Goal: Navigation & Orientation: Find specific page/section

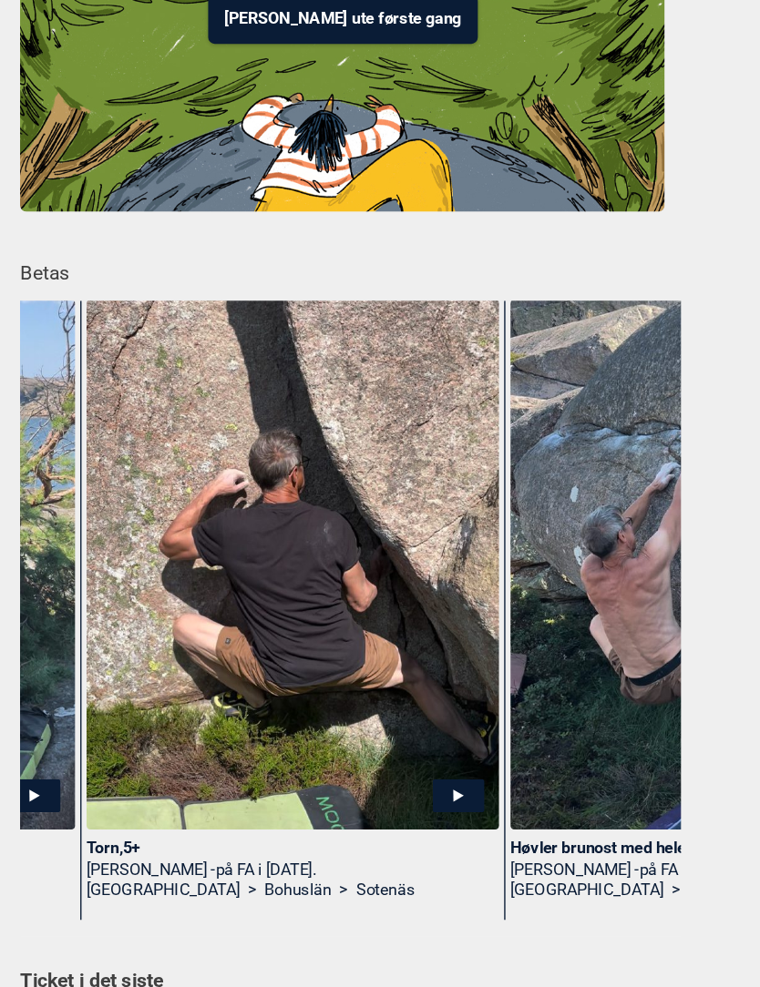
scroll to position [0, 265]
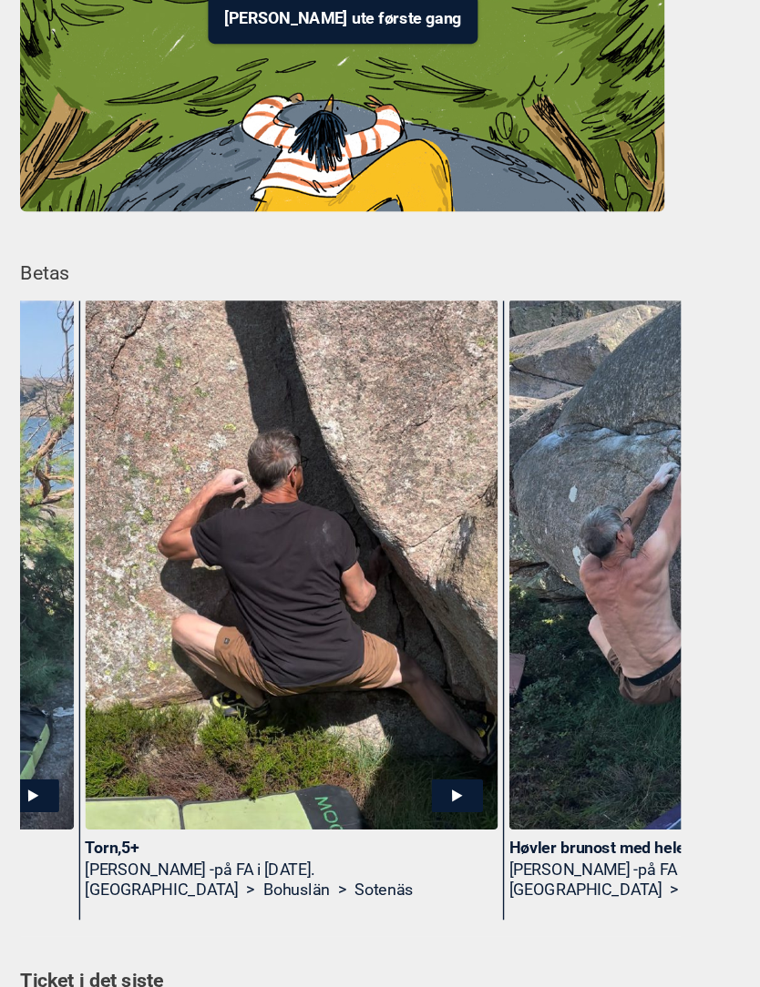
click at [444, 712] on icon at bounding box center [462, 724] width 37 height 24
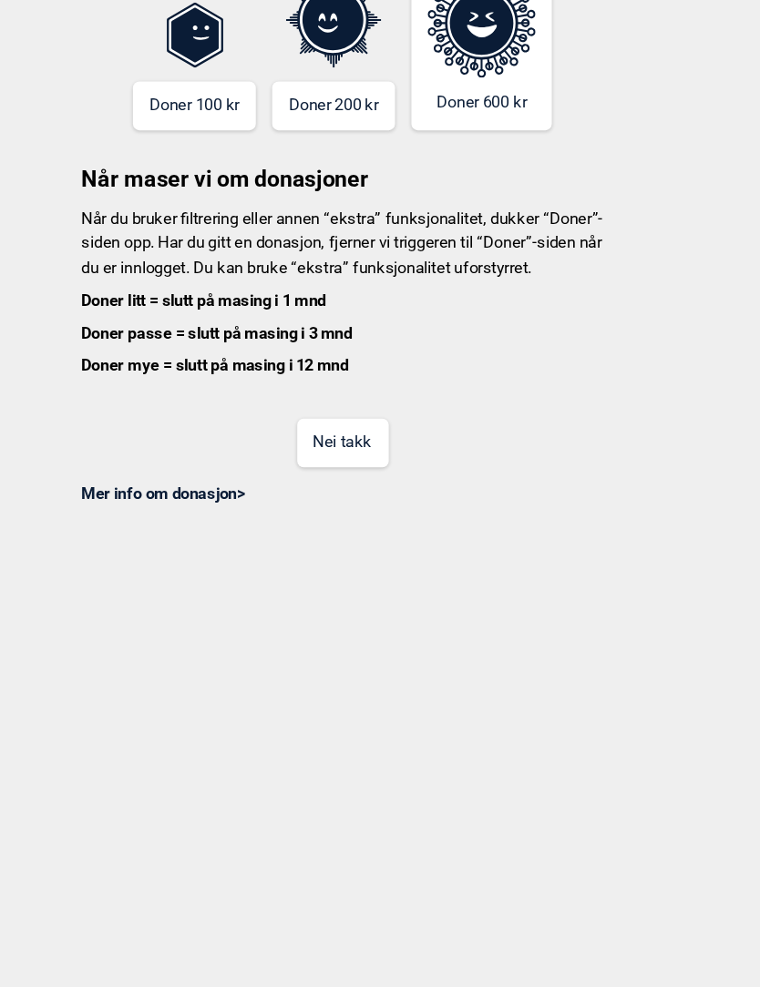
click at [347, 450] on button "Nei takk" at bounding box center [380, 468] width 66 height 36
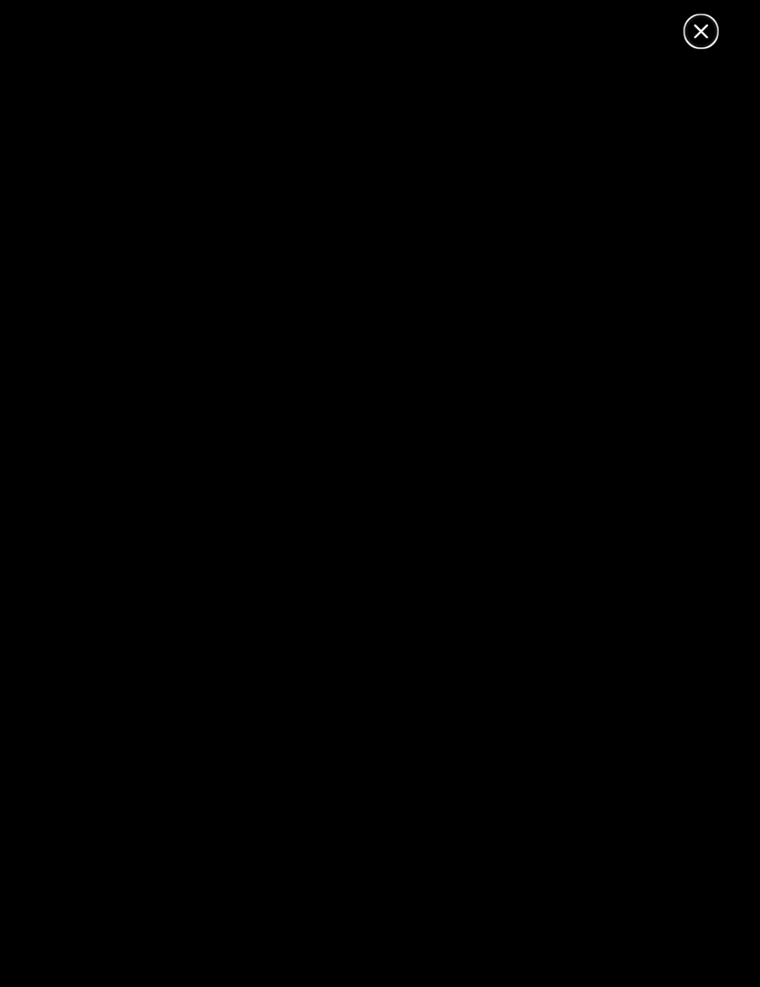
click at [635, 25] on icon at bounding box center [640, 22] width 10 height 10
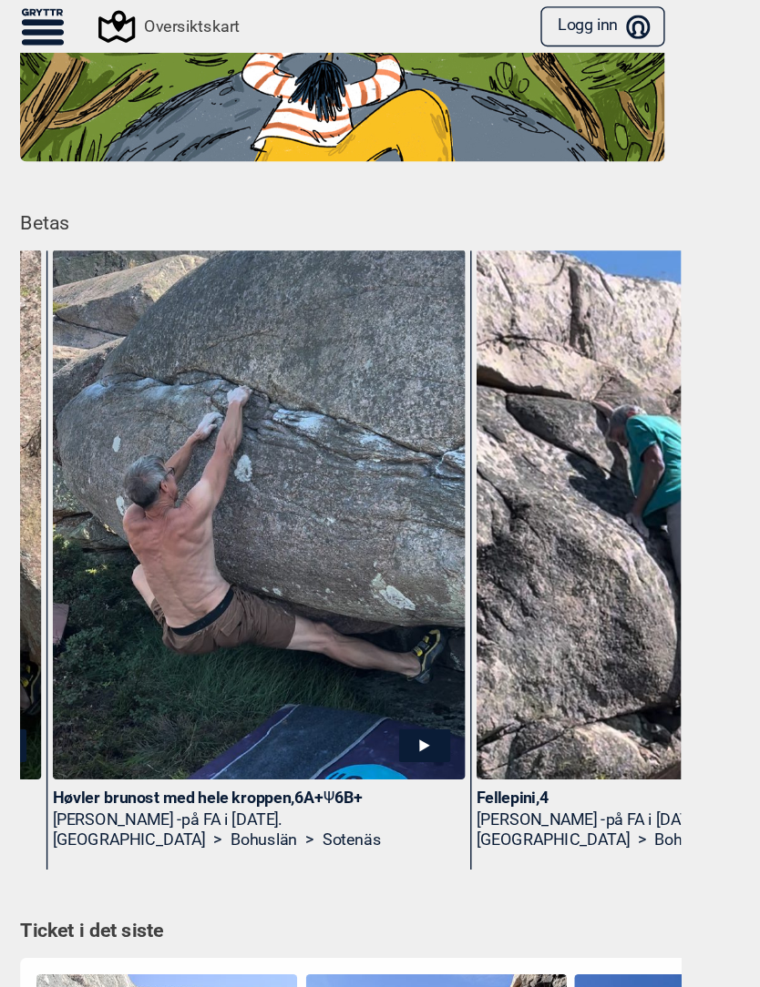
scroll to position [0, 598]
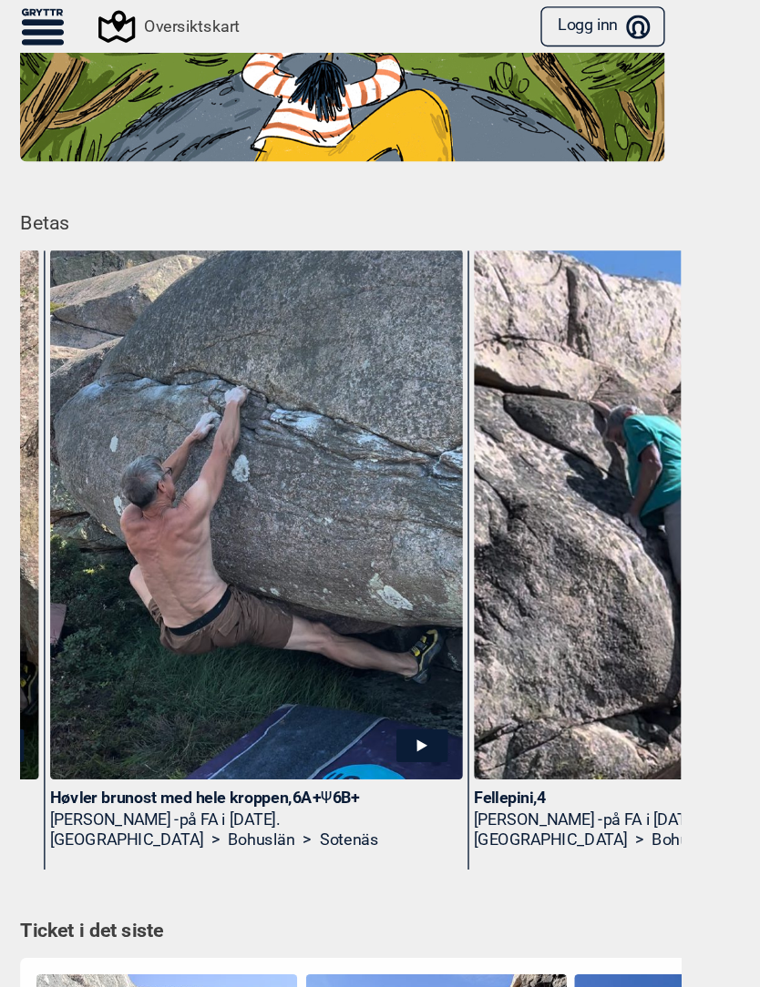
click at [242, 369] on img at bounding box center [318, 373] width 300 height 385
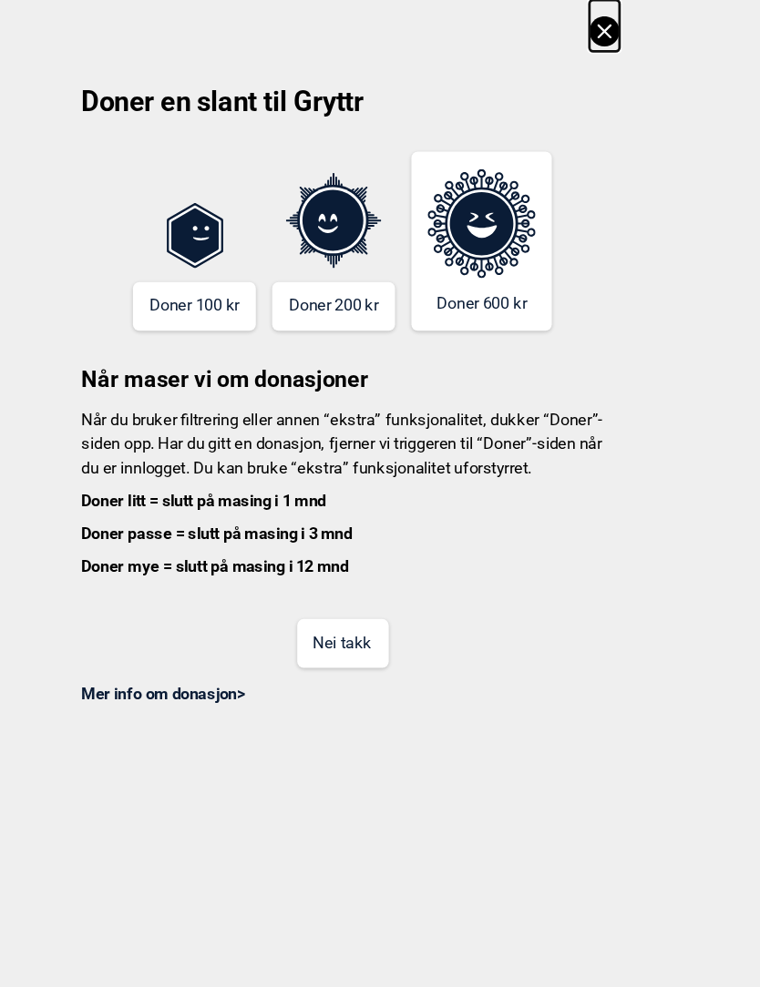
click at [347, 470] on button "Nei takk" at bounding box center [380, 468] width 66 height 36
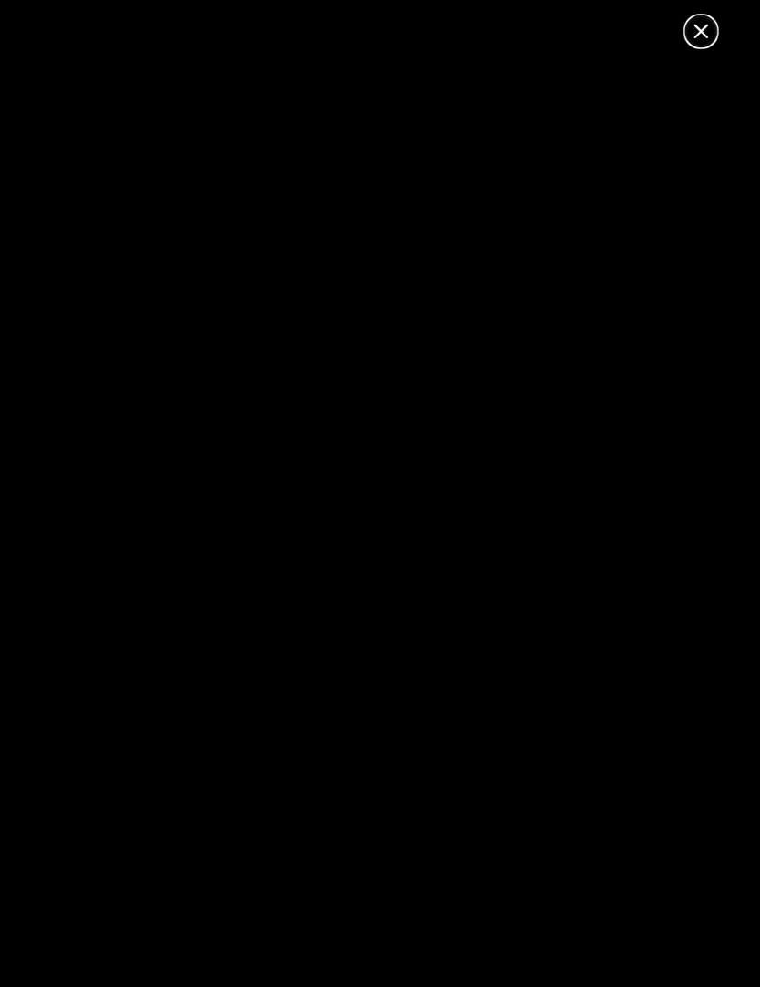
click at [635, 26] on icon at bounding box center [640, 22] width 10 height 10
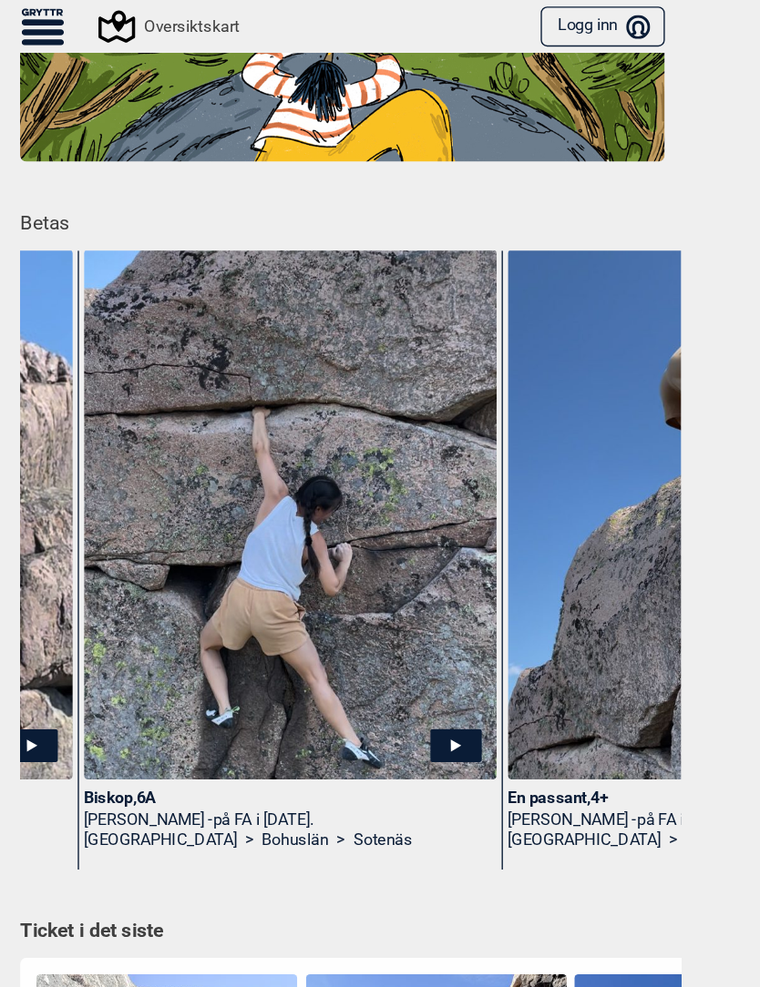
scroll to position [0, 1200]
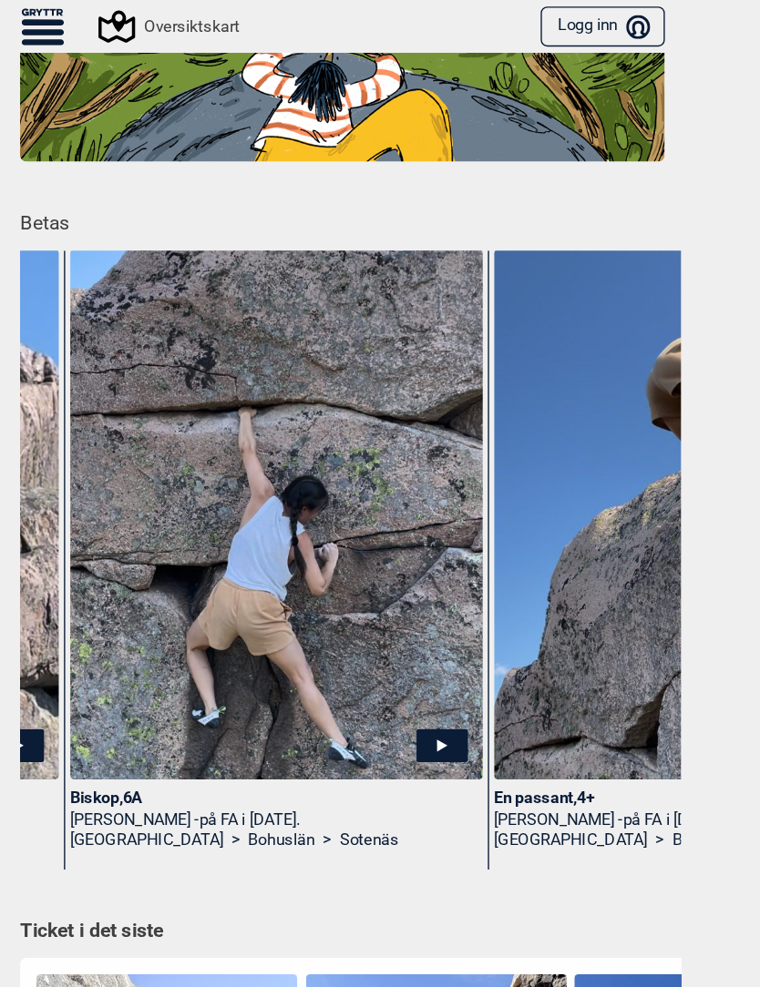
click at [449, 539] on icon at bounding box center [452, 541] width 7 height 9
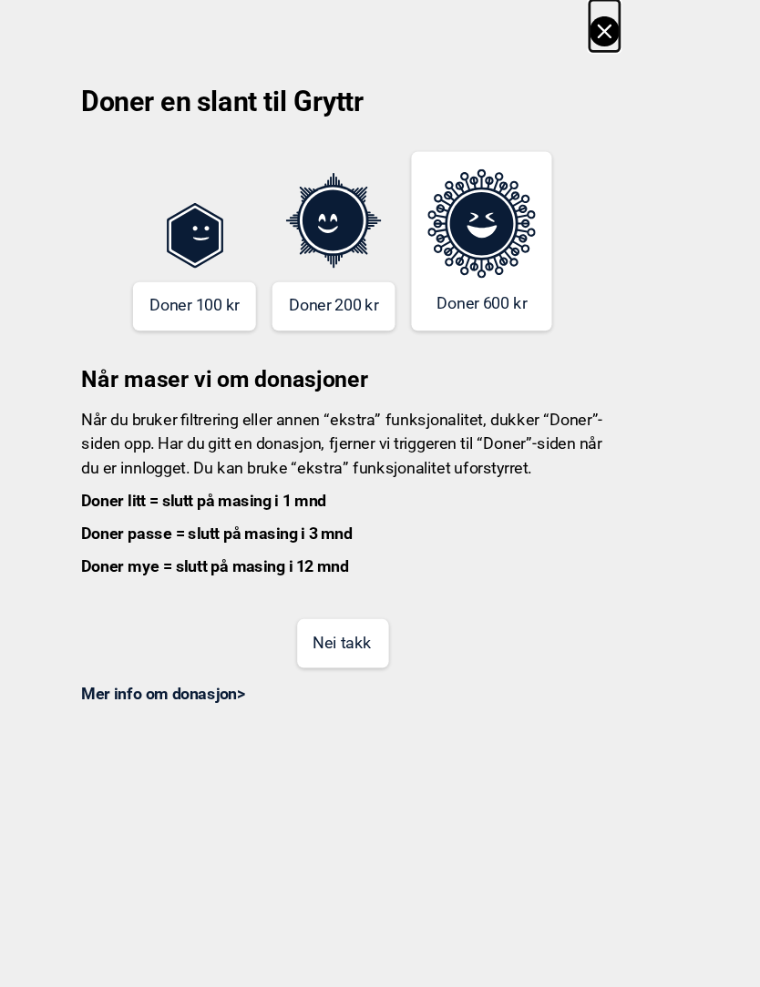
click at [347, 478] on button "Nei takk" at bounding box center [380, 468] width 66 height 36
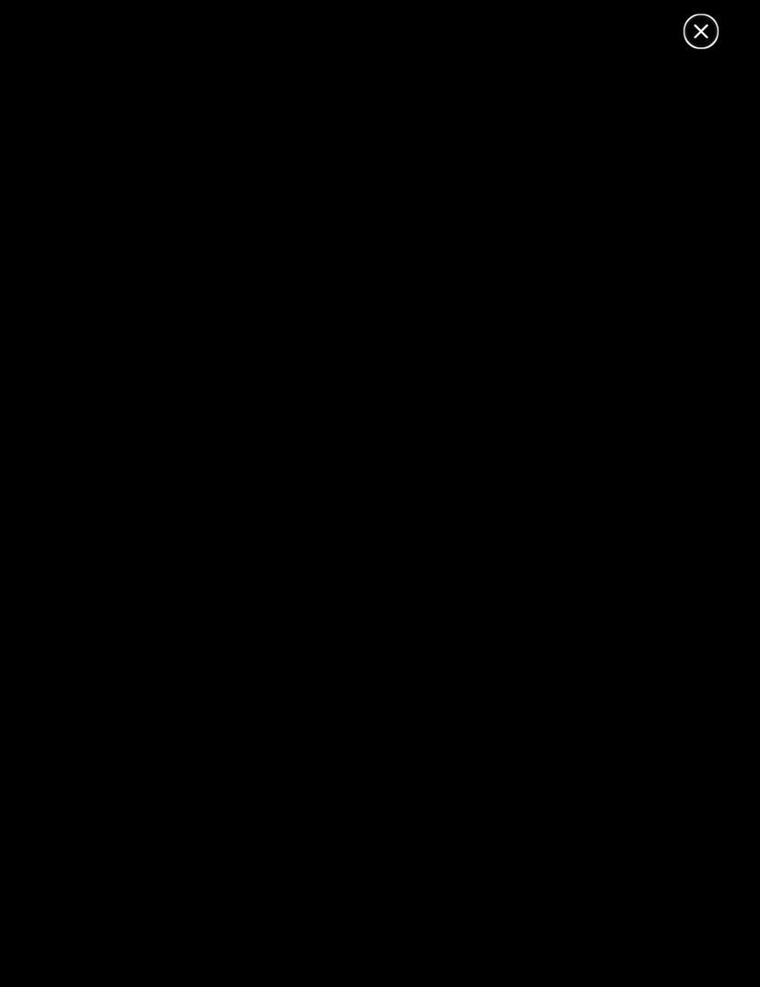
click at [629, 28] on icon at bounding box center [640, 23] width 22 height 22
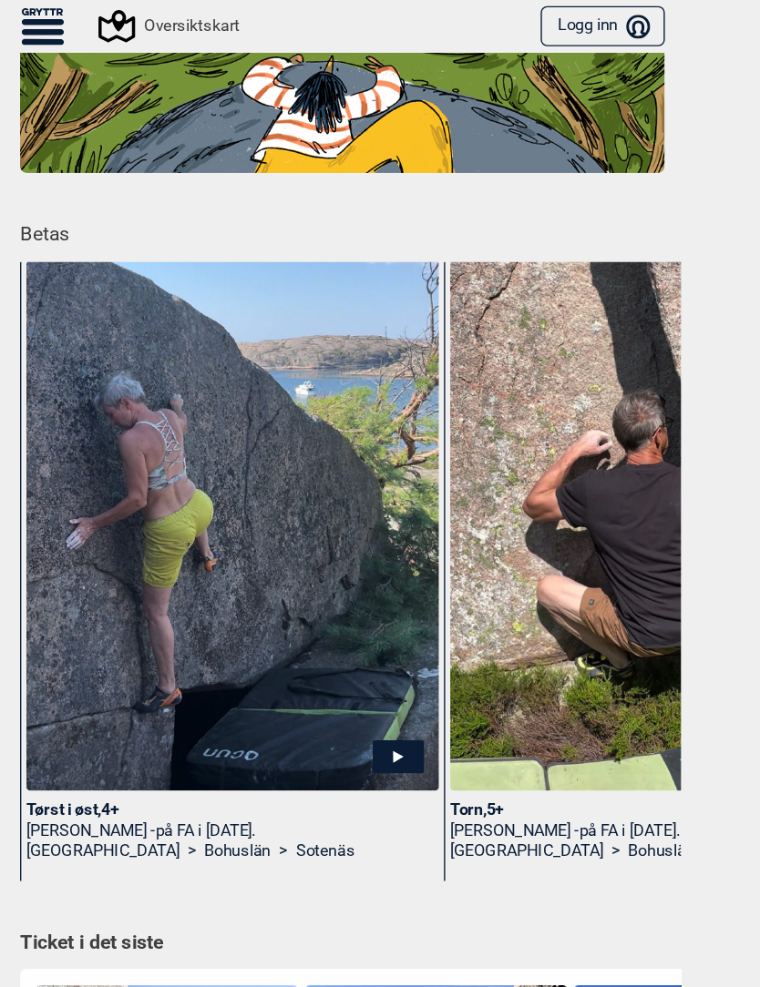
scroll to position [0, 0]
click at [216, 357] on img at bounding box center [300, 381] width 300 height 385
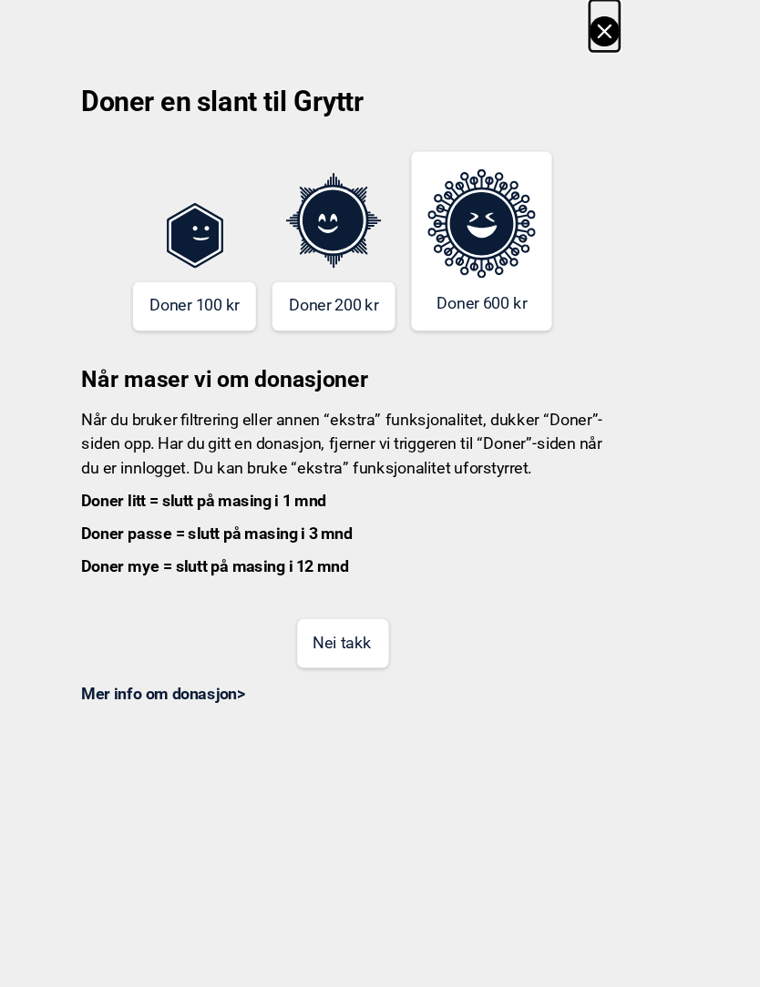
click at [347, 484] on button "Nei takk" at bounding box center [380, 468] width 66 height 36
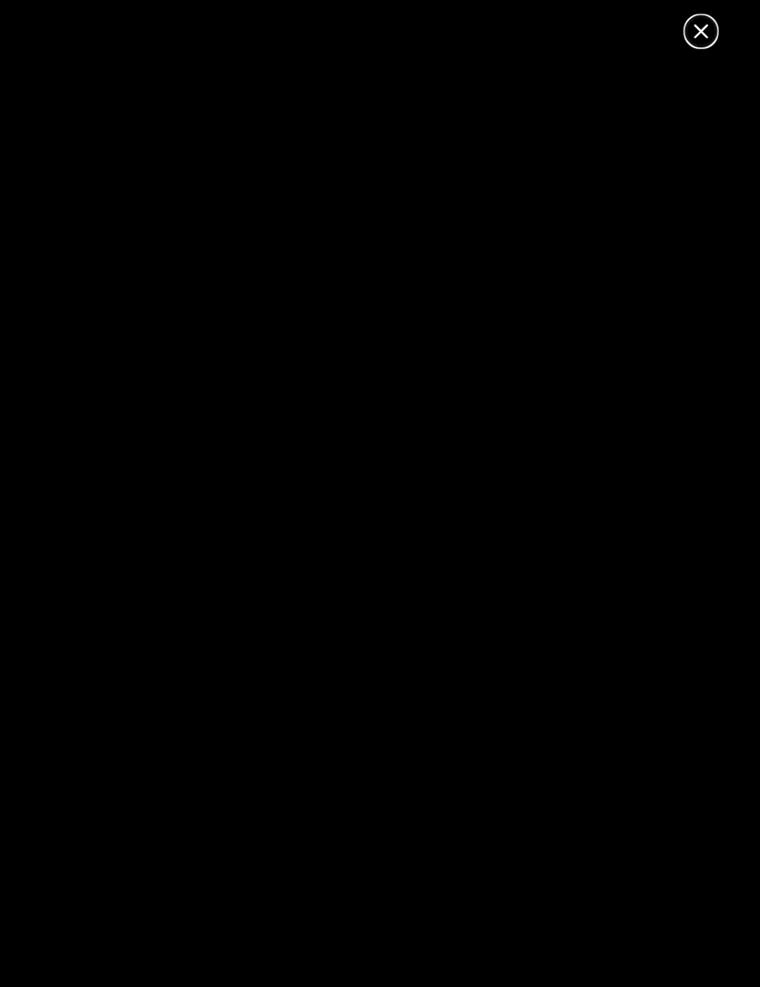
click at [629, 30] on icon at bounding box center [640, 23] width 22 height 22
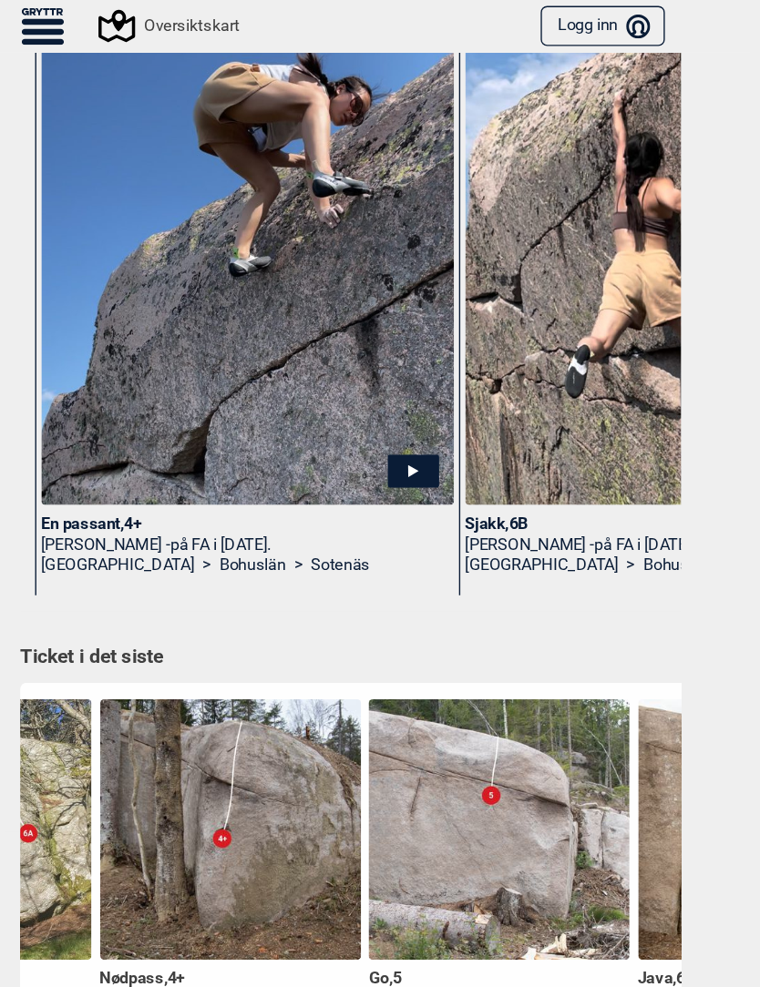
scroll to position [0, 1507]
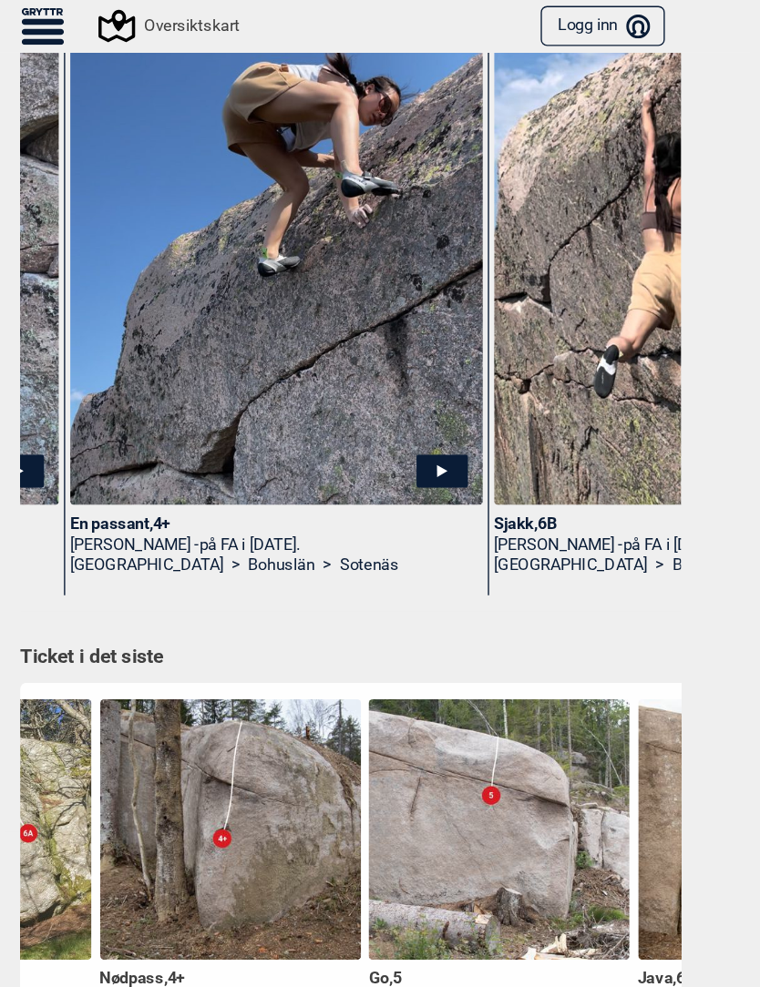
click at [434, 344] on icon at bounding box center [452, 343] width 37 height 24
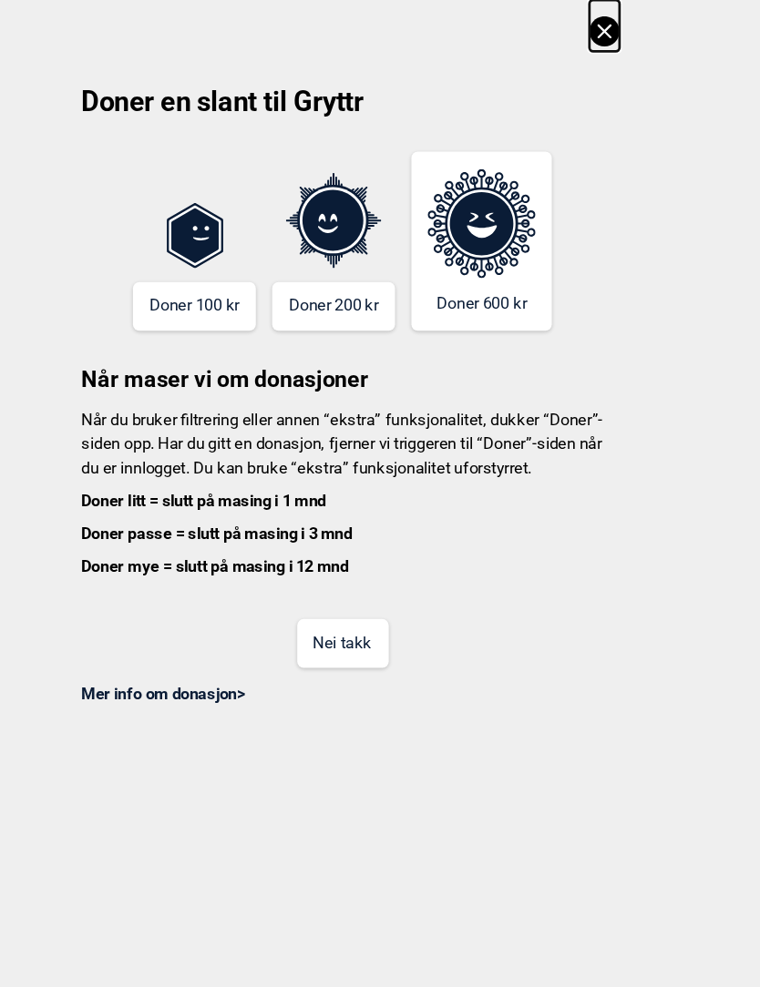
click at [347, 481] on button "Nei takk" at bounding box center [380, 468] width 66 height 36
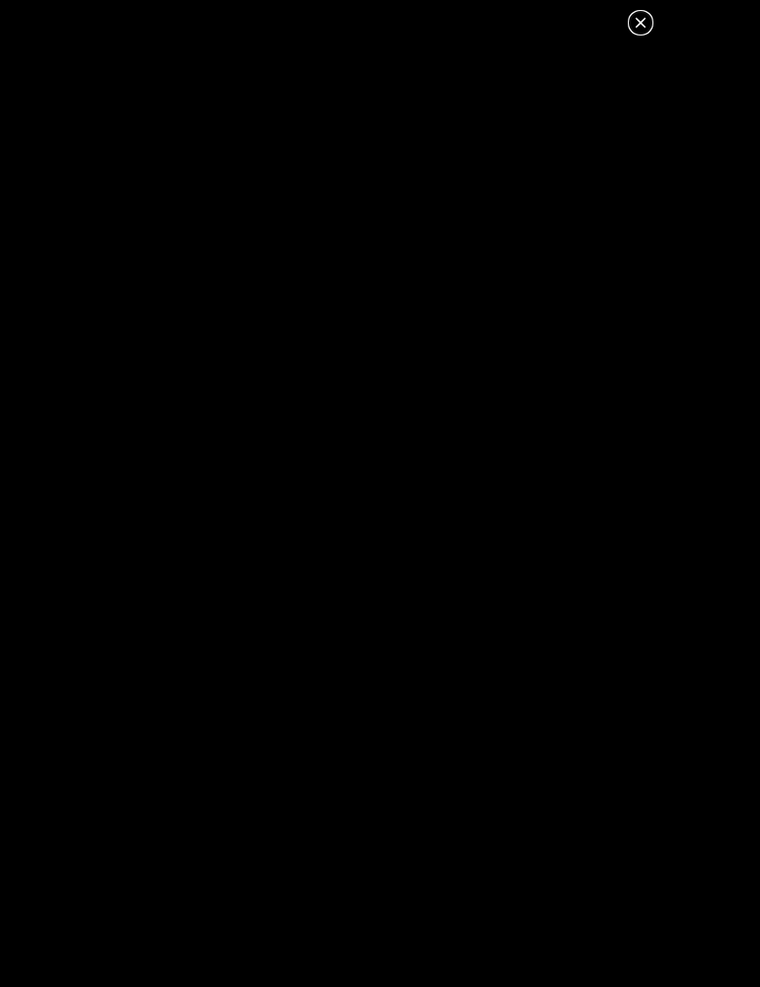
click at [641, 23] on icon at bounding box center [640, 22] width 10 height 10
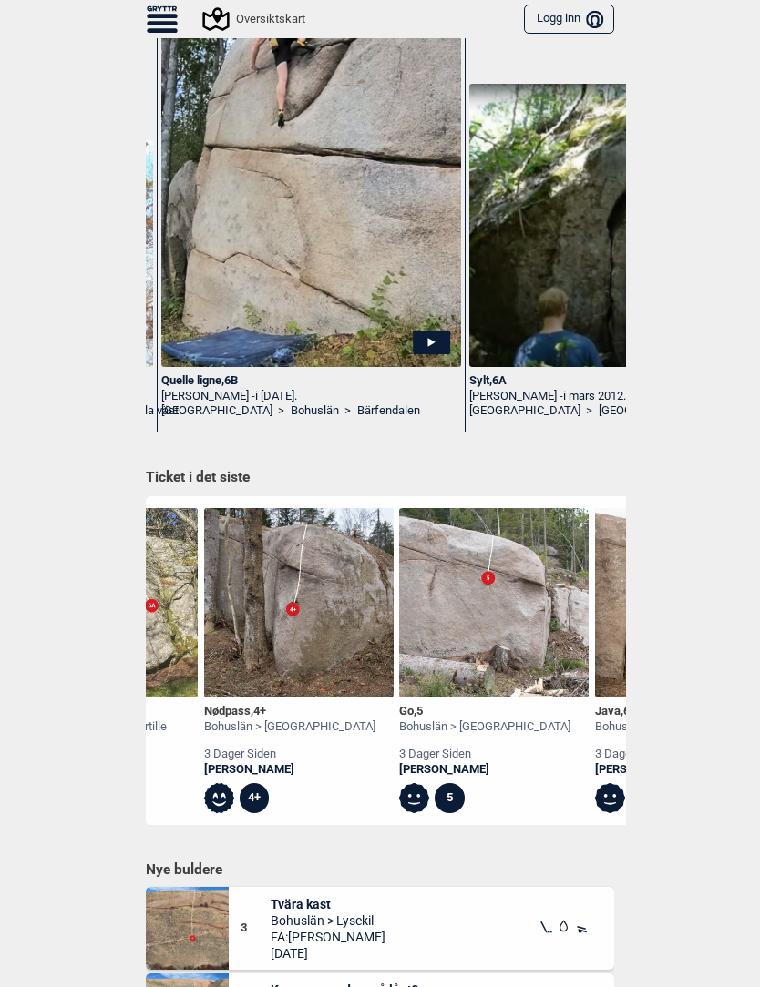
scroll to position [0, 9224]
click at [267, 193] on img at bounding box center [312, 165] width 300 height 405
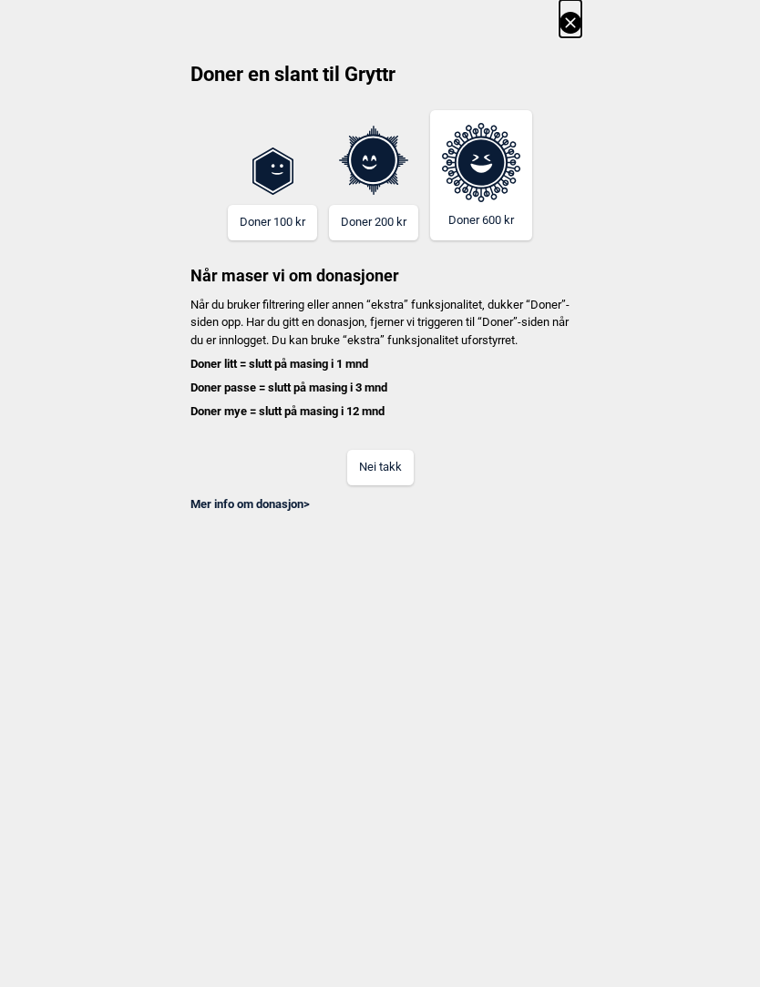
click at [383, 476] on button "Nei takk" at bounding box center [380, 468] width 66 height 36
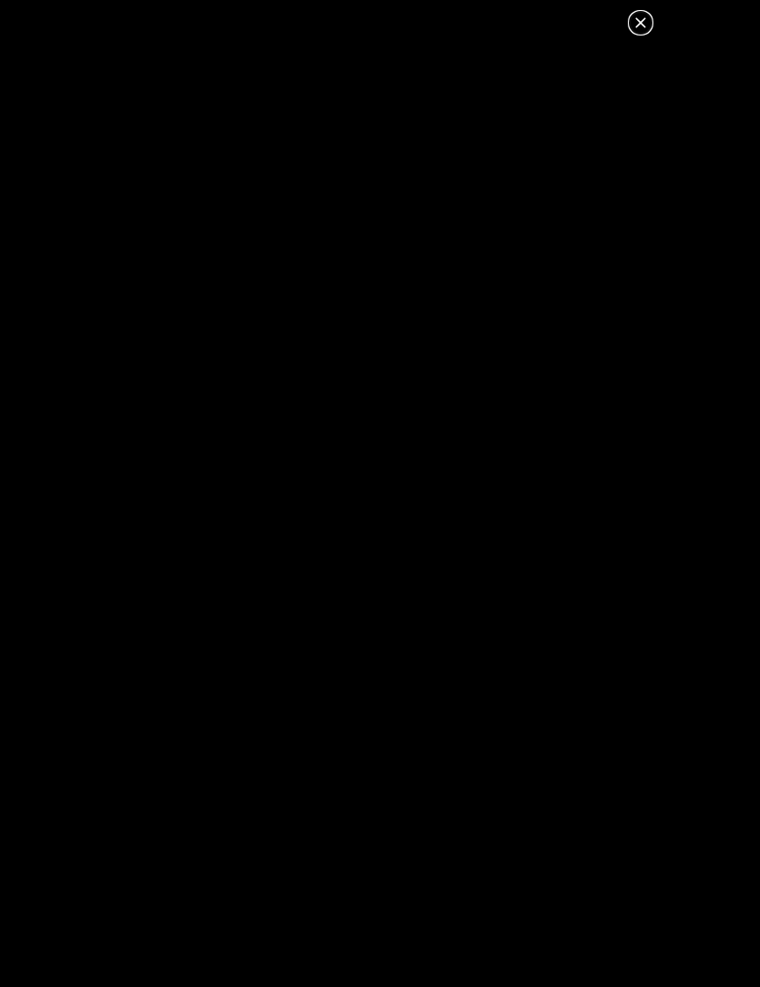
click at [643, 30] on icon at bounding box center [640, 23] width 22 height 22
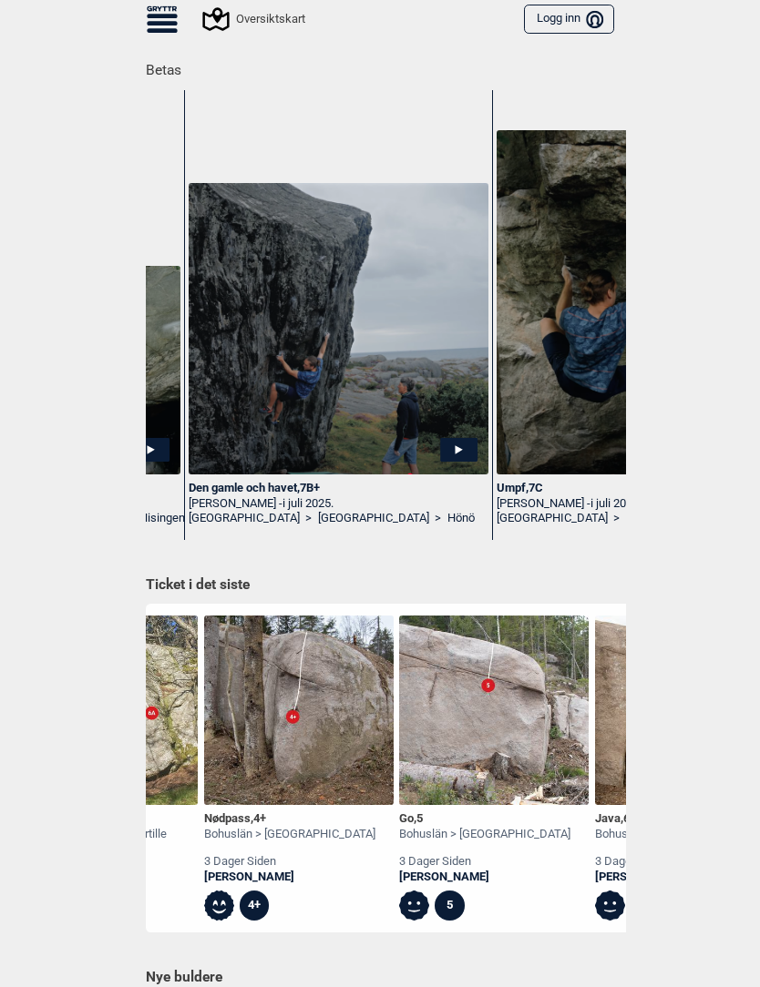
scroll to position [0, 11295]
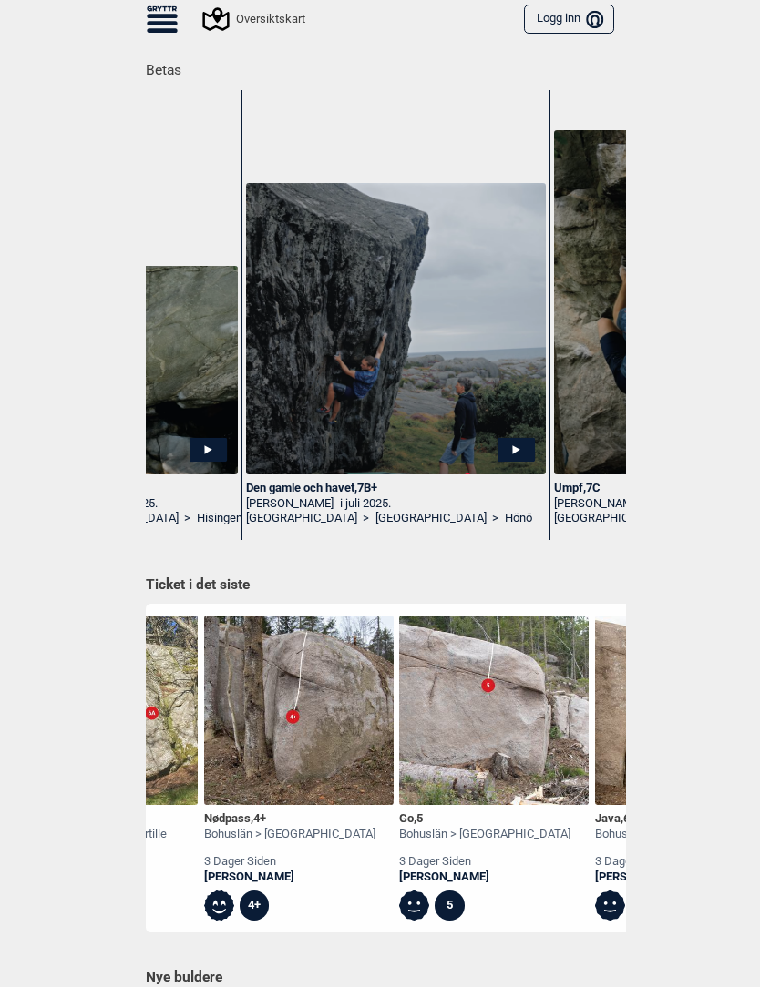
click at [479, 398] on img at bounding box center [396, 328] width 300 height 291
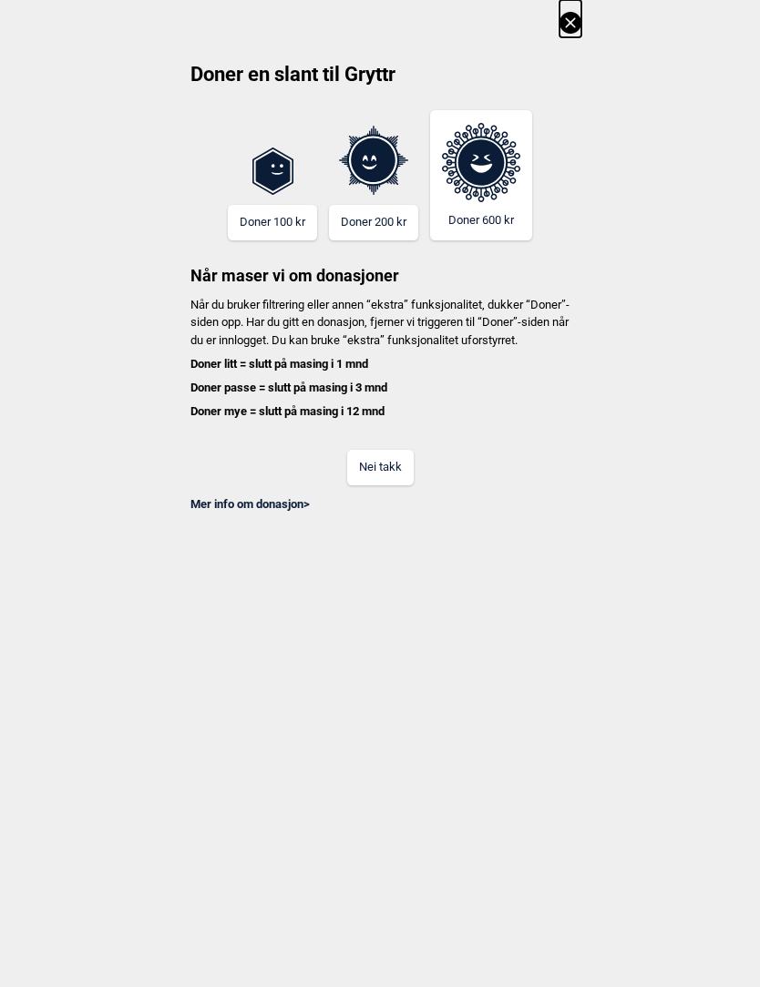
click at [394, 485] on button "Nei takk" at bounding box center [380, 468] width 66 height 36
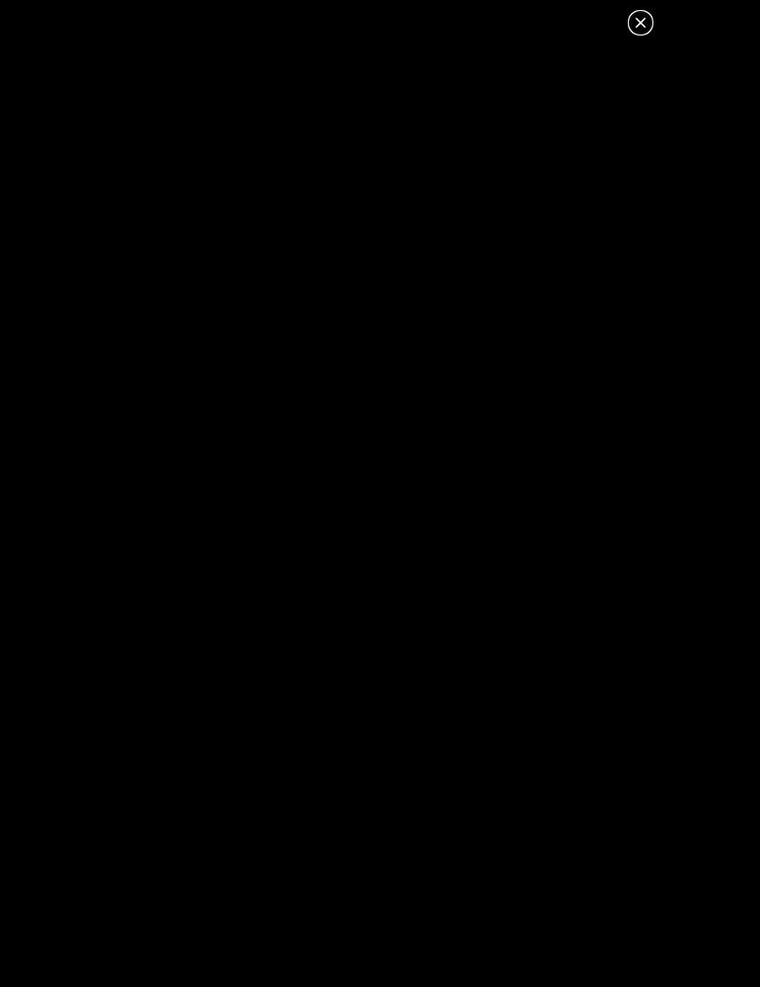
click at [643, 26] on icon at bounding box center [640, 22] width 10 height 10
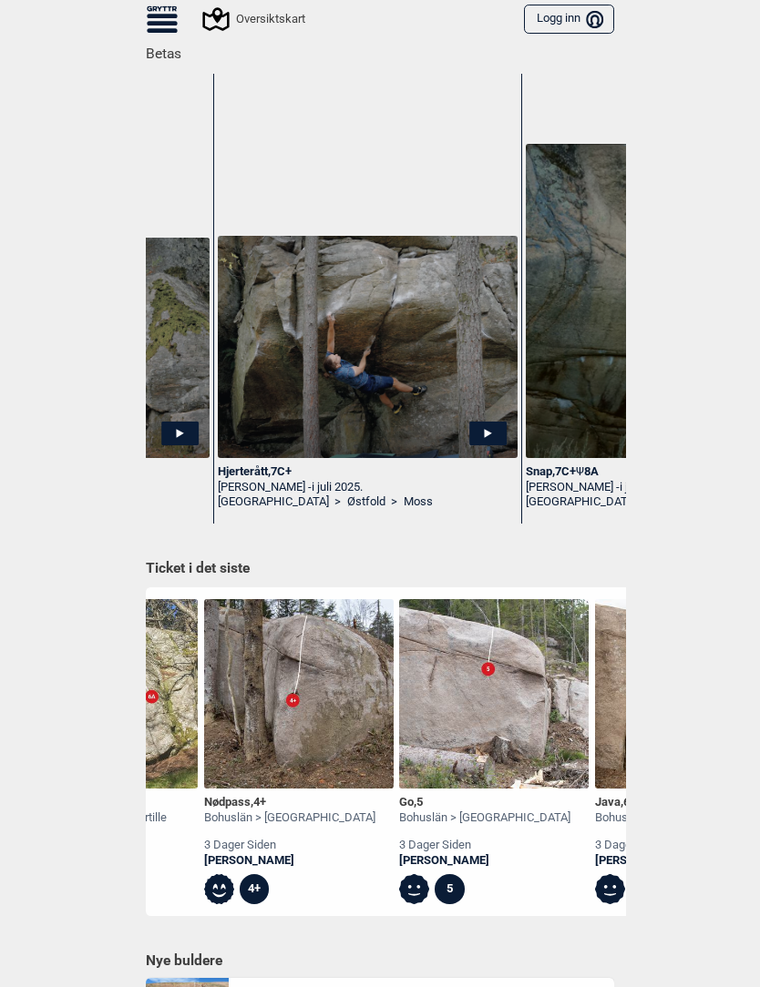
scroll to position [291, 0]
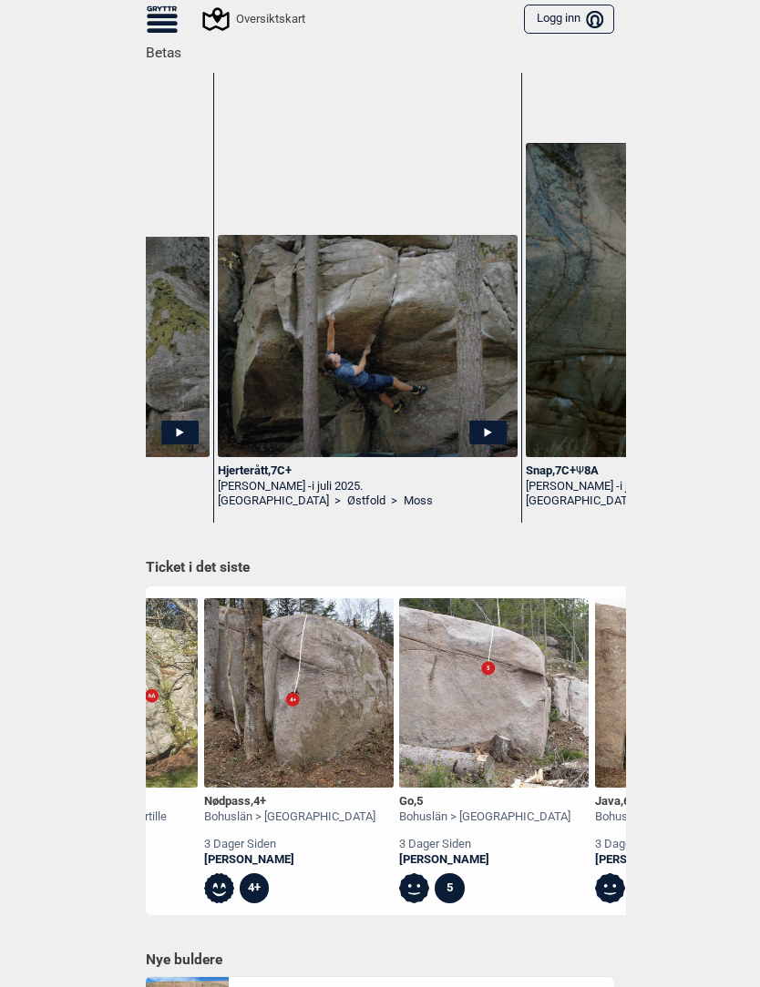
click at [324, 276] on img at bounding box center [368, 346] width 300 height 222
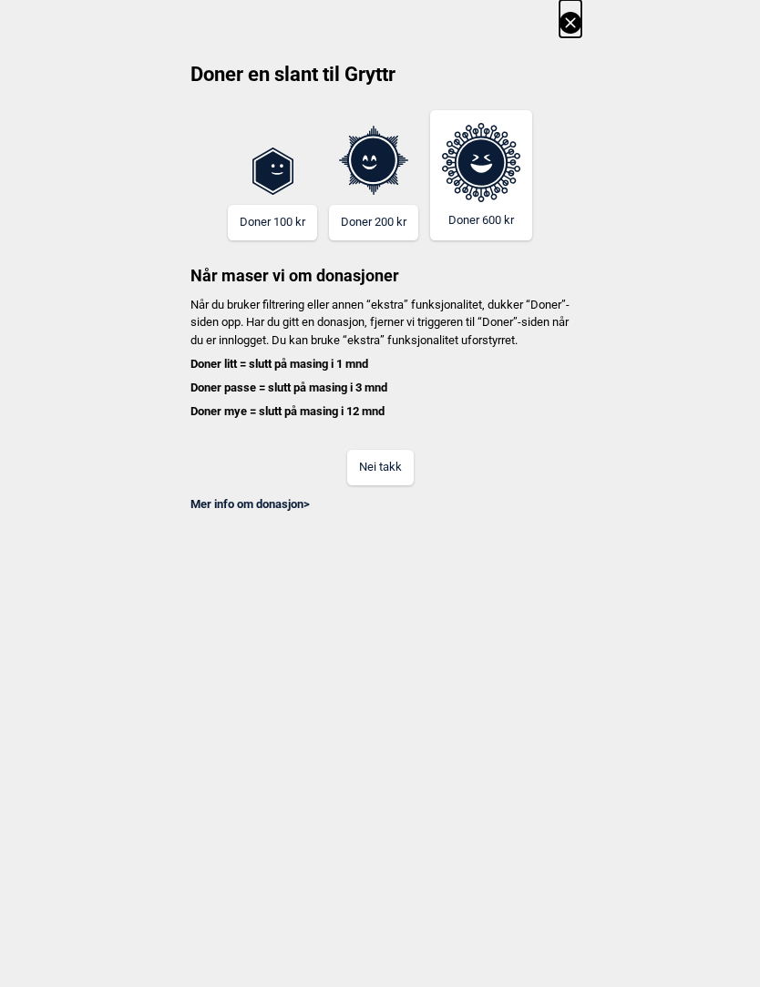
click at [385, 479] on button "Nei takk" at bounding box center [380, 468] width 66 height 36
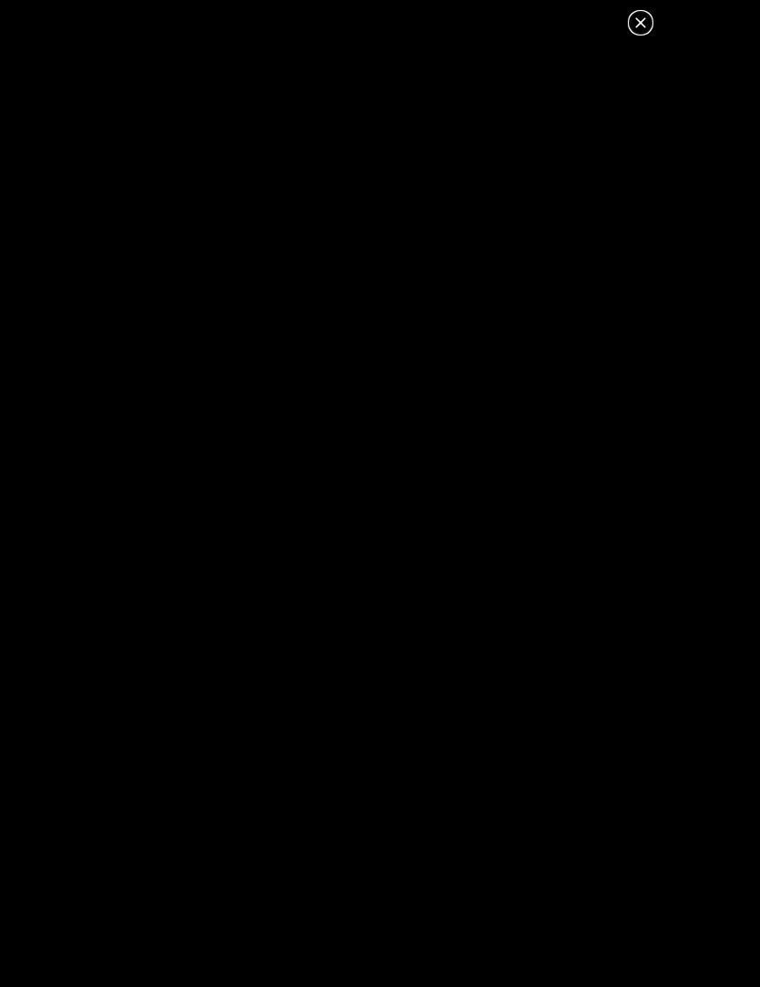
click at [642, 29] on icon at bounding box center [640, 23] width 22 height 22
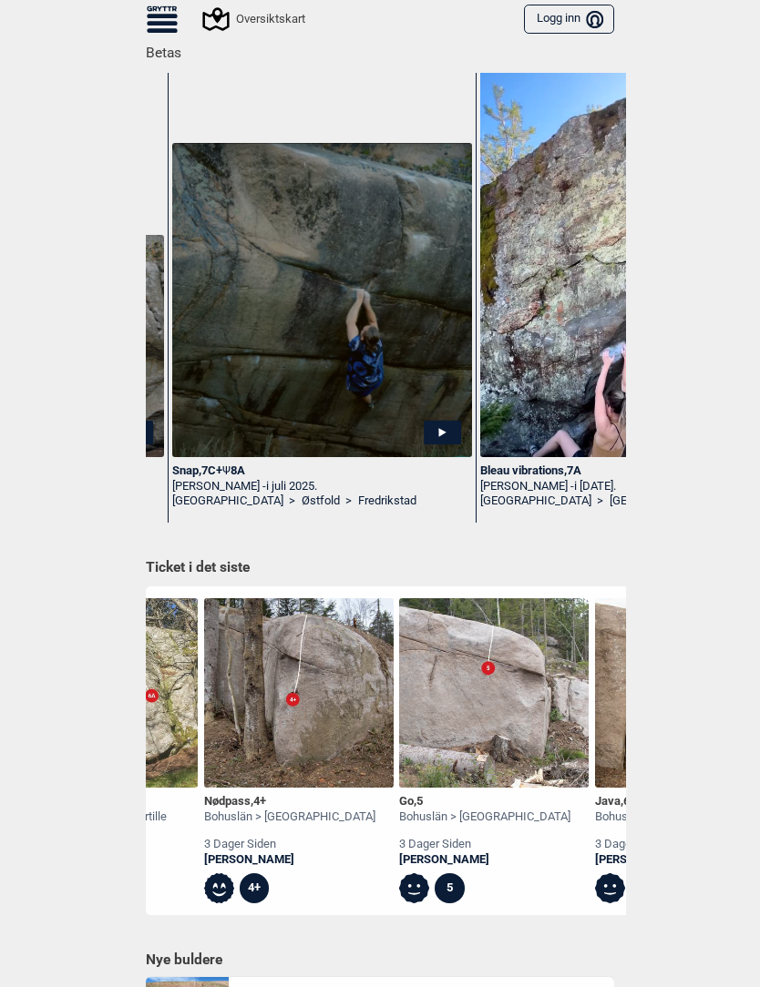
scroll to position [0, 12910]
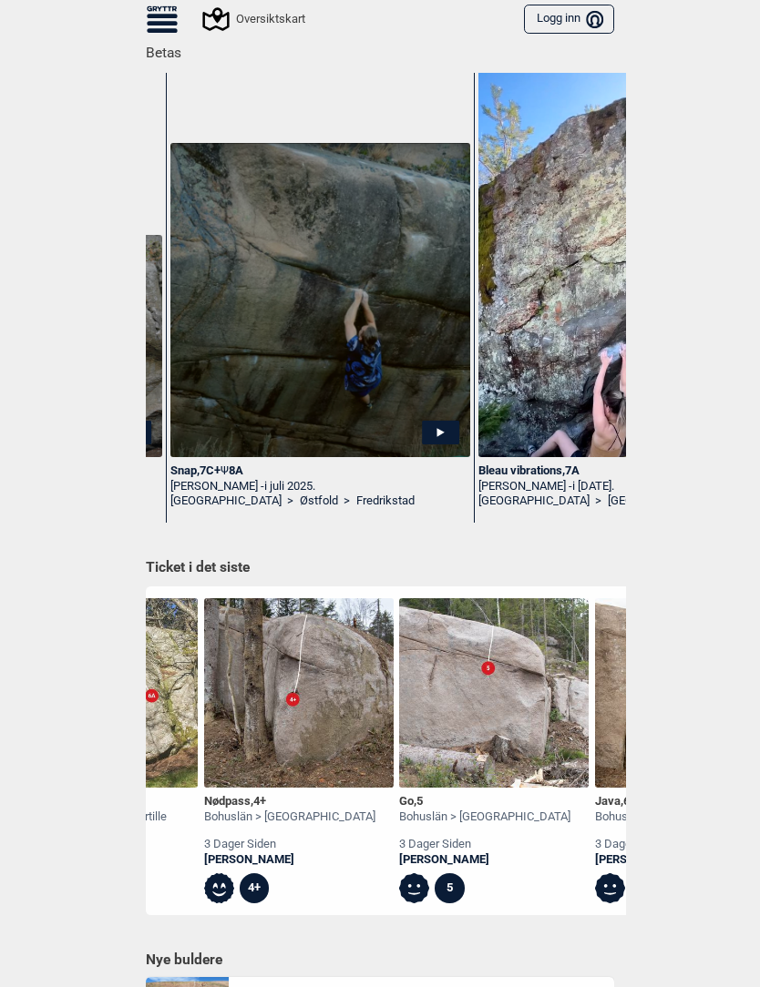
click at [444, 431] on icon at bounding box center [440, 433] width 37 height 24
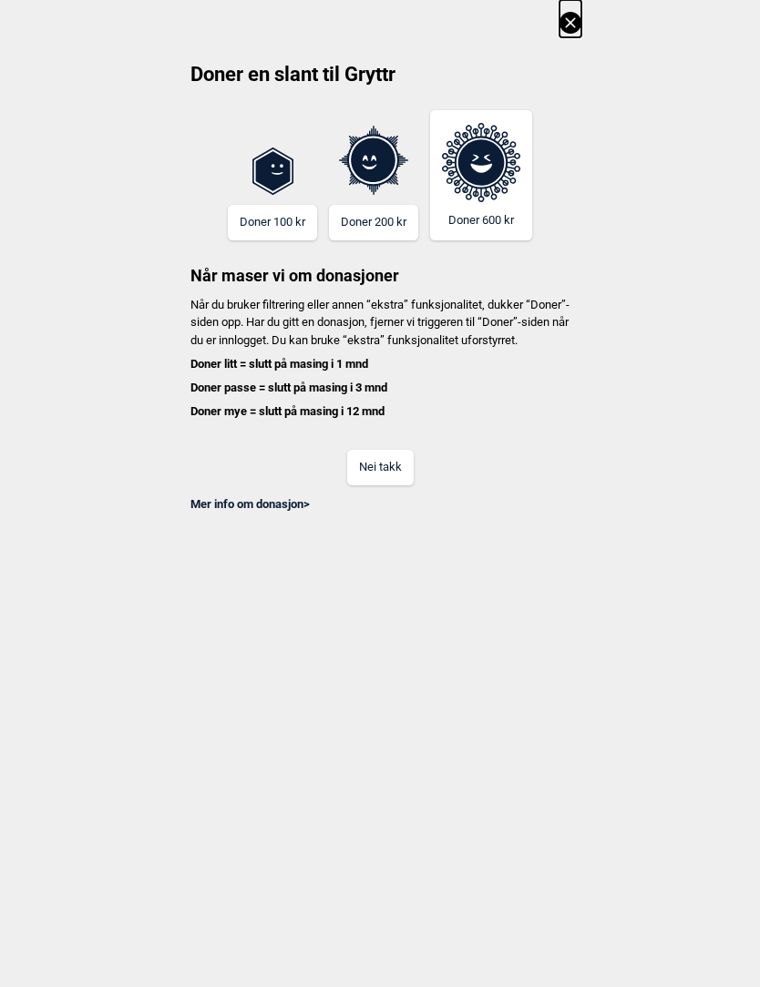
click at [393, 468] on button "Nei takk" at bounding box center [380, 468] width 66 height 36
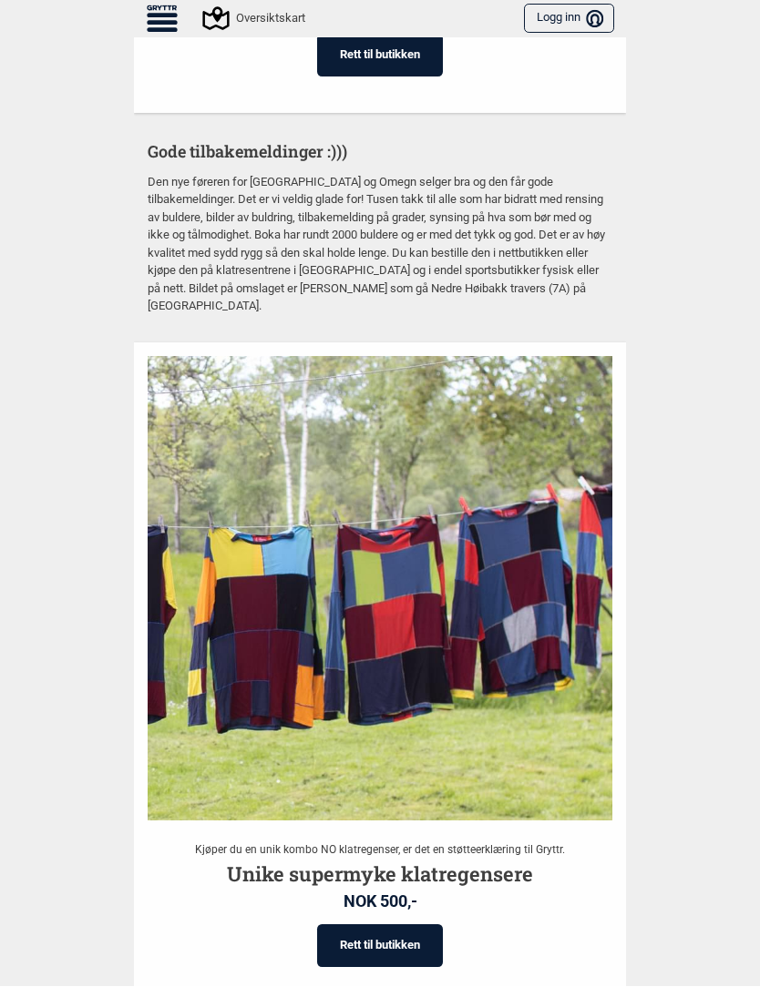
scroll to position [3459, 0]
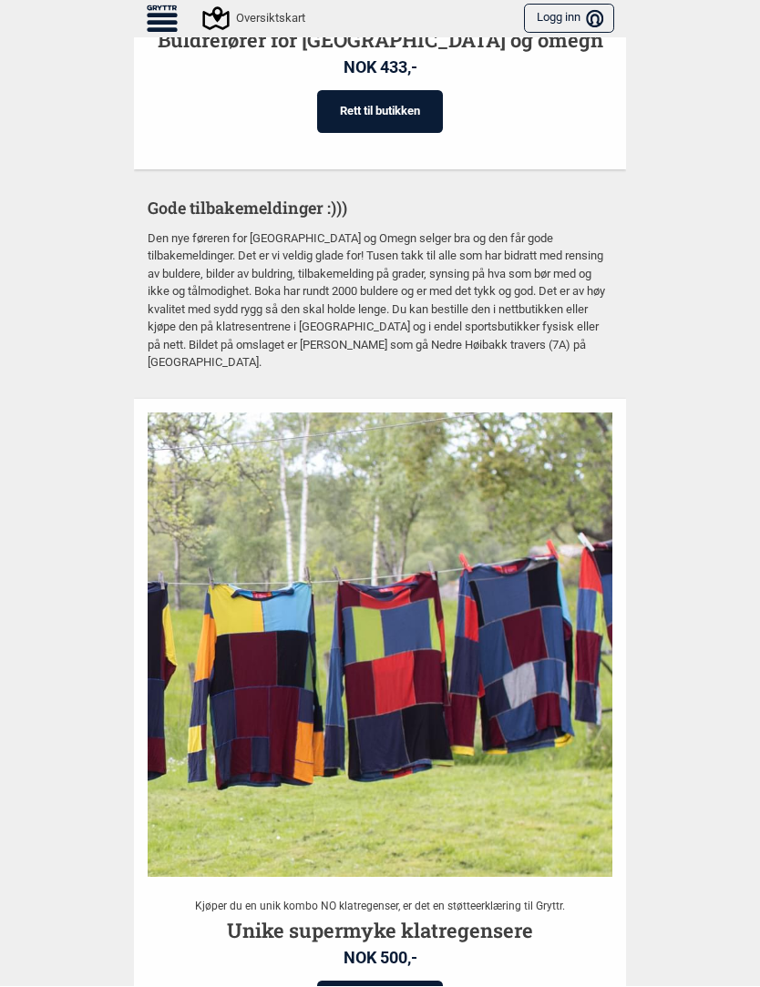
click at [164, 6] on icon at bounding box center [164, 8] width 5 height 5
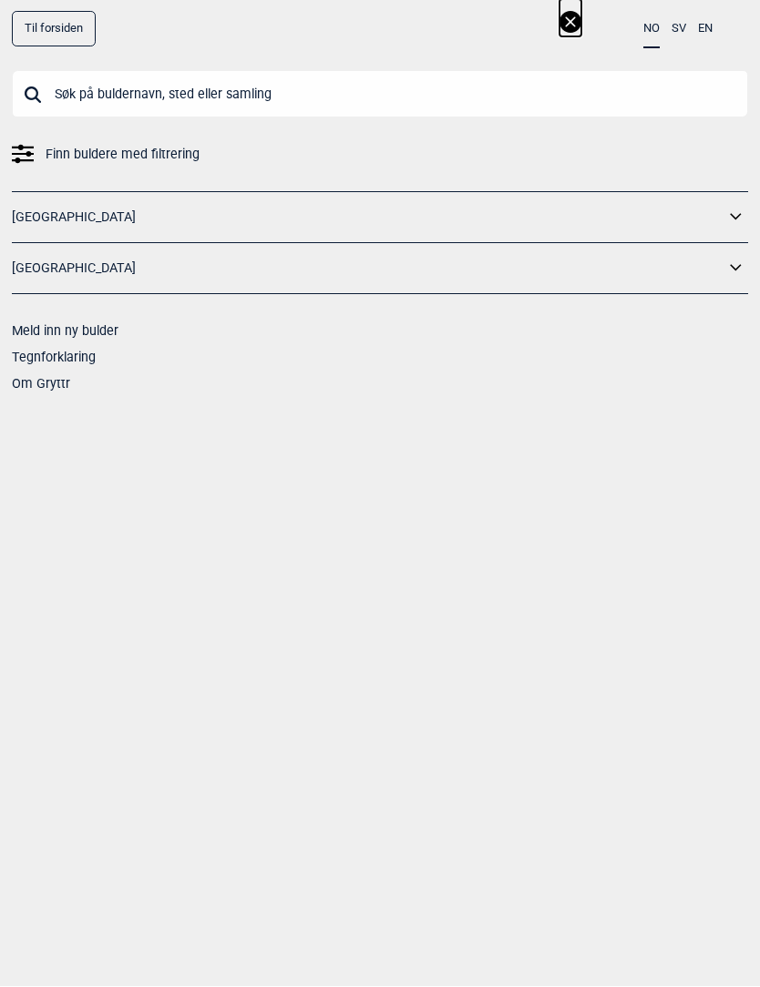
click at [33, 221] on link "[GEOGRAPHIC_DATA]" at bounding box center [368, 218] width 712 height 26
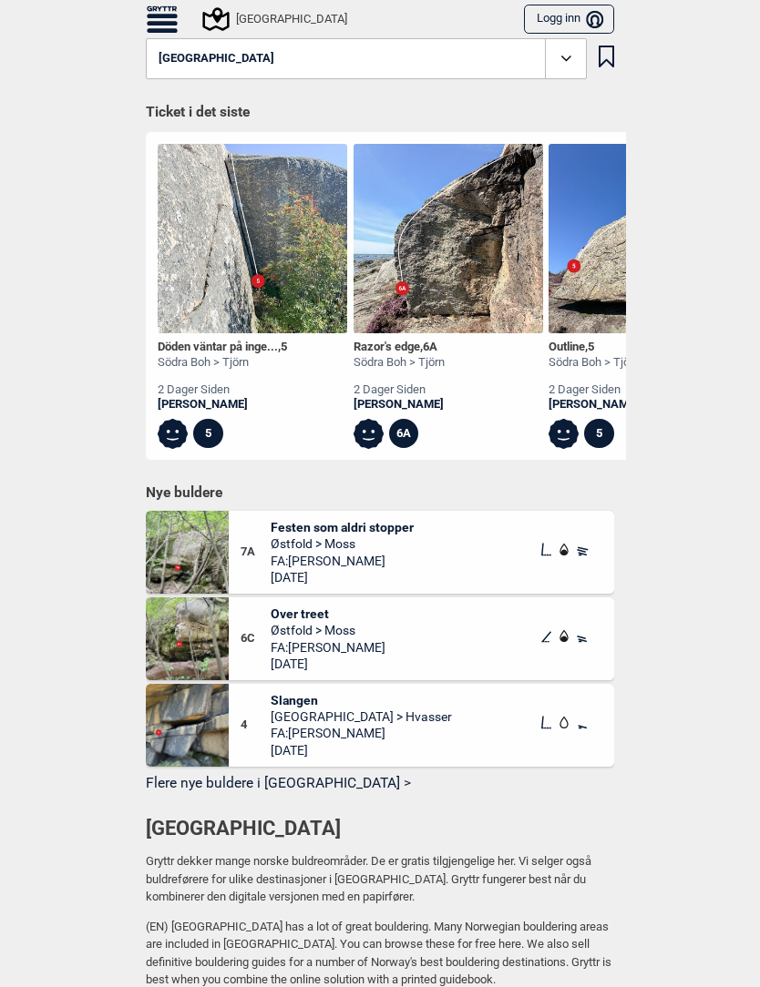
click at [560, 62] on icon at bounding box center [566, 58] width 21 height 21
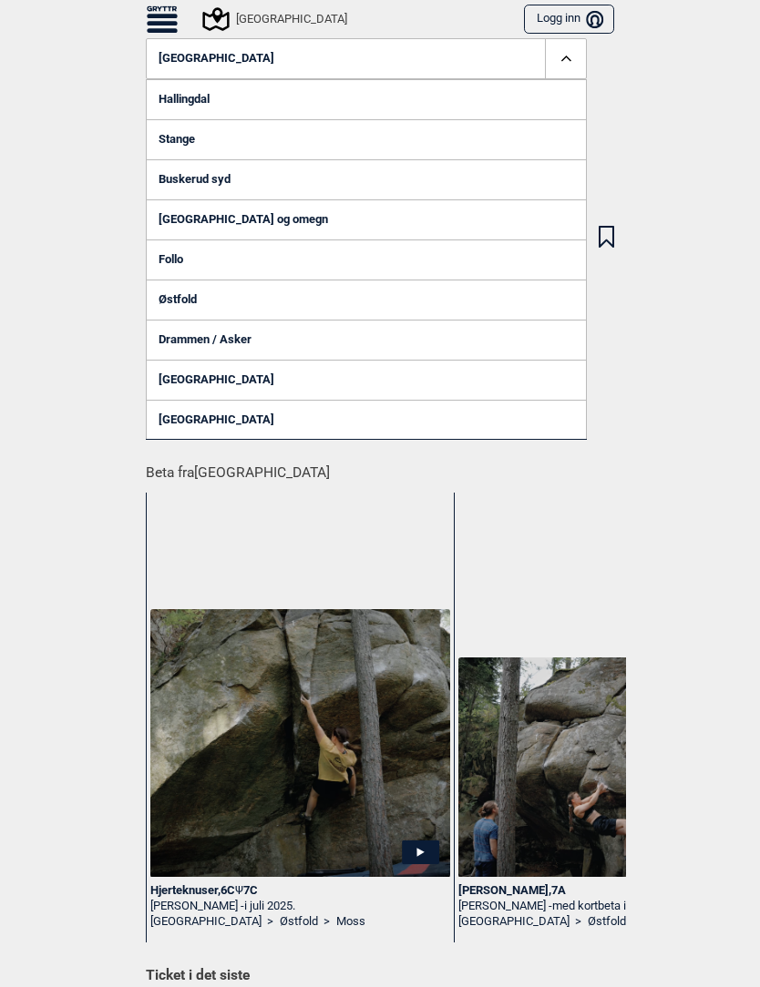
click at [179, 290] on link "Østfold" at bounding box center [366, 300] width 441 height 40
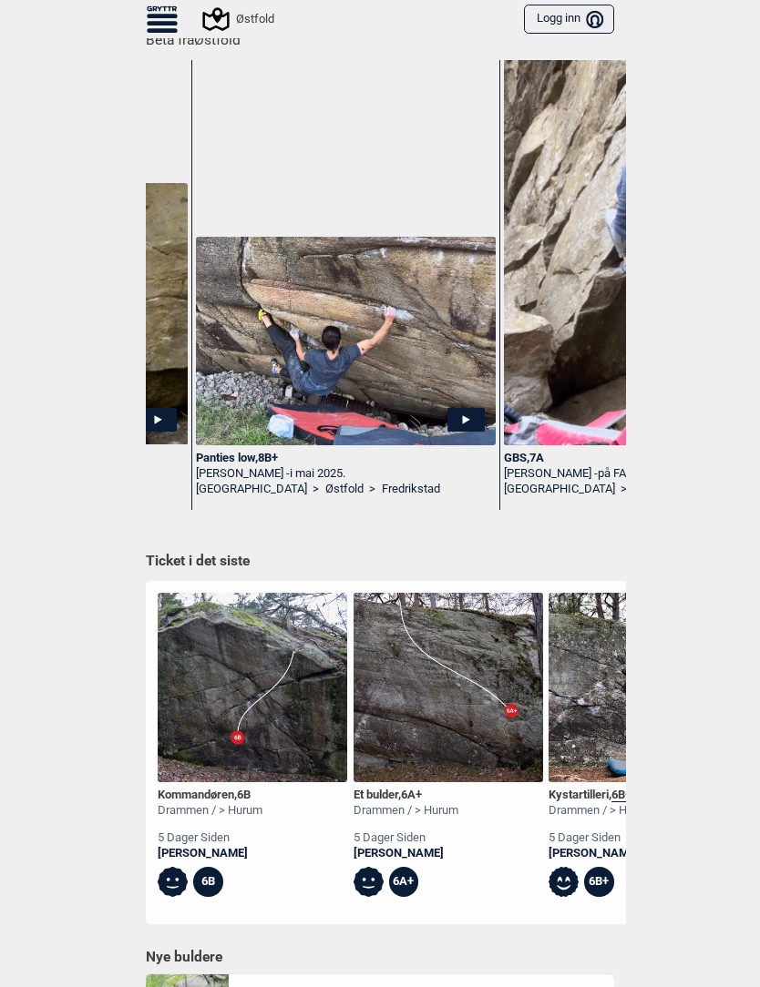
scroll to position [0, 2726]
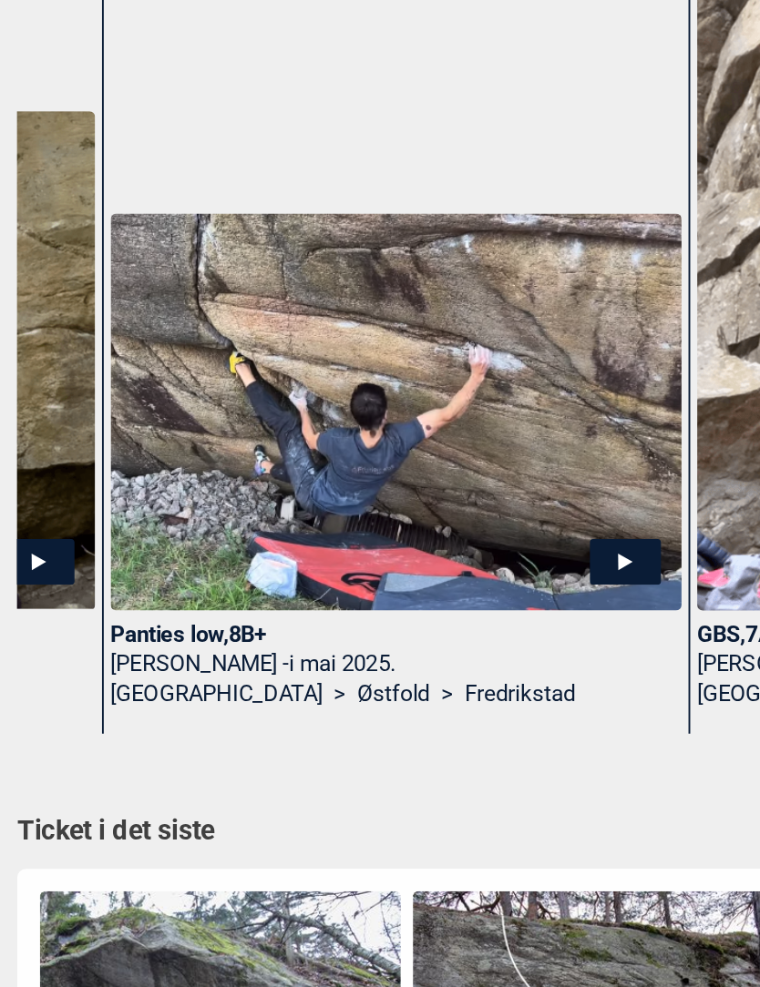
click at [446, 408] on icon at bounding box center [464, 420] width 37 height 24
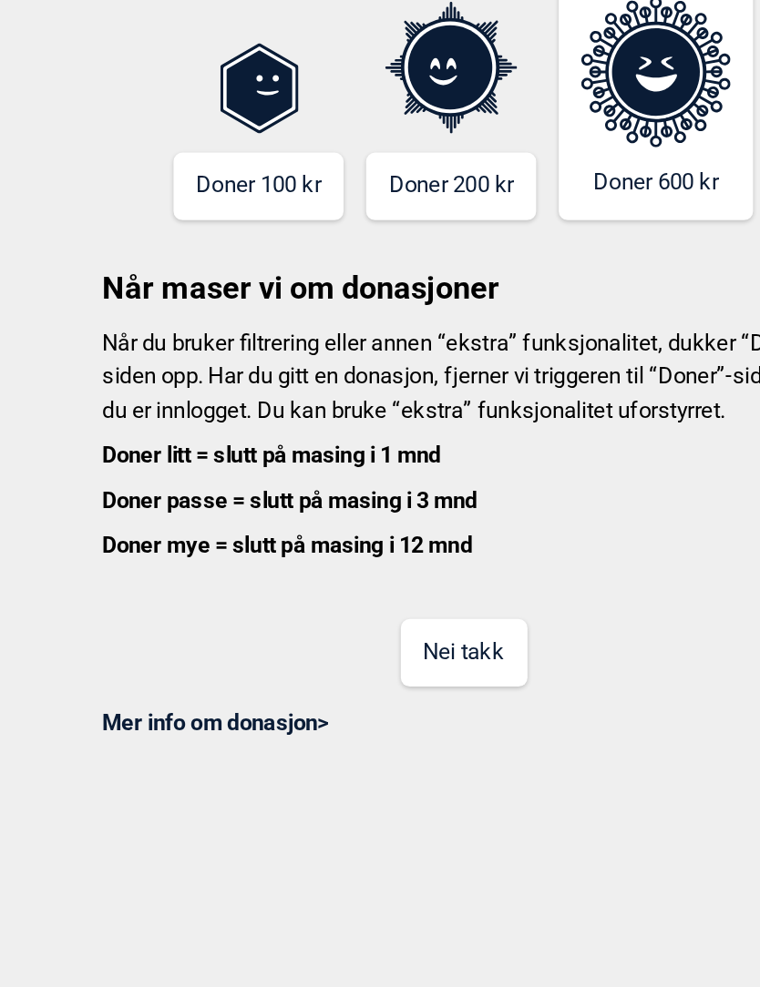
click at [347, 450] on button "Nei takk" at bounding box center [380, 468] width 66 height 36
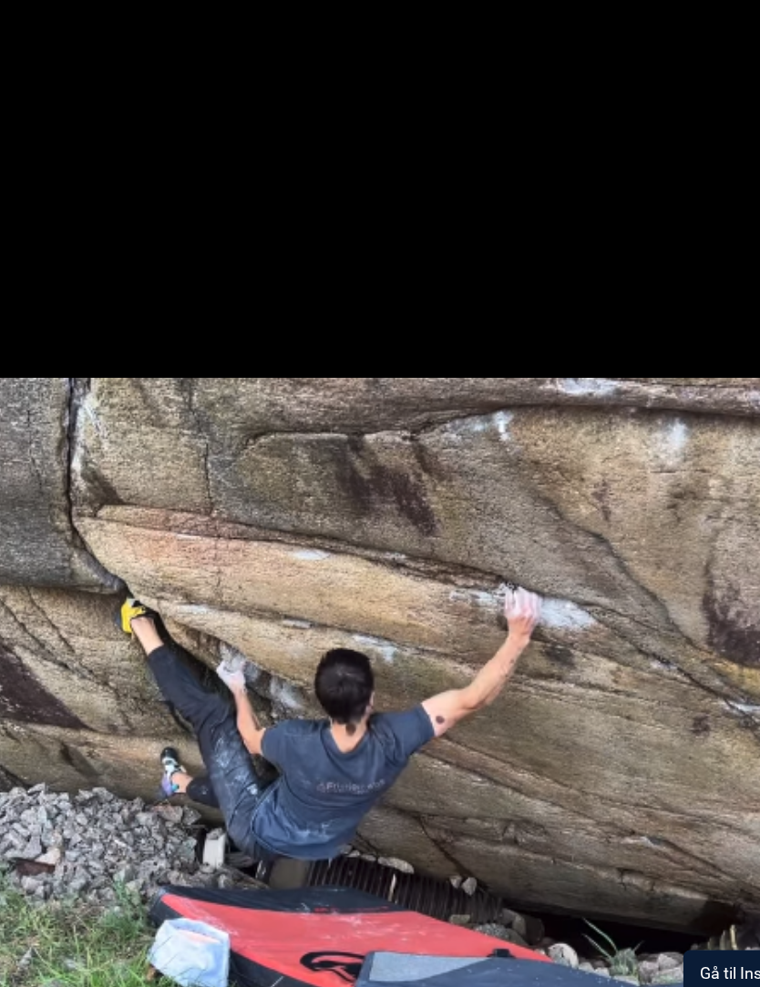
click at [436, 502] on img at bounding box center [331, 732] width 663 height 460
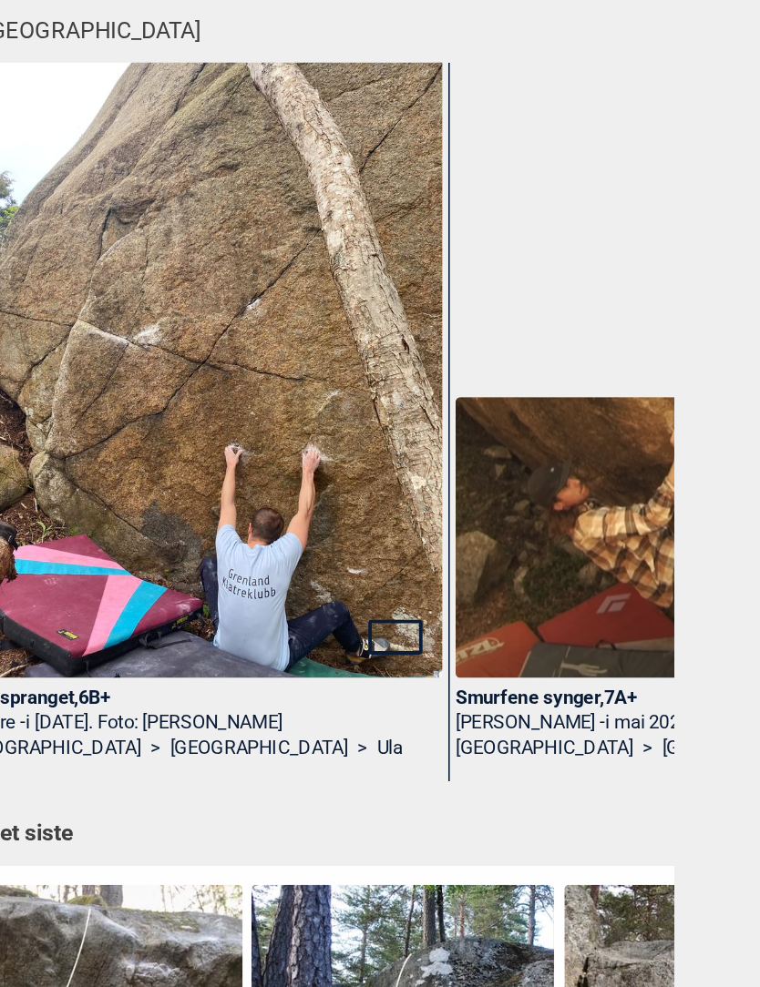
scroll to position [0, 13820]
